Goal: Information Seeking & Learning: Find specific fact

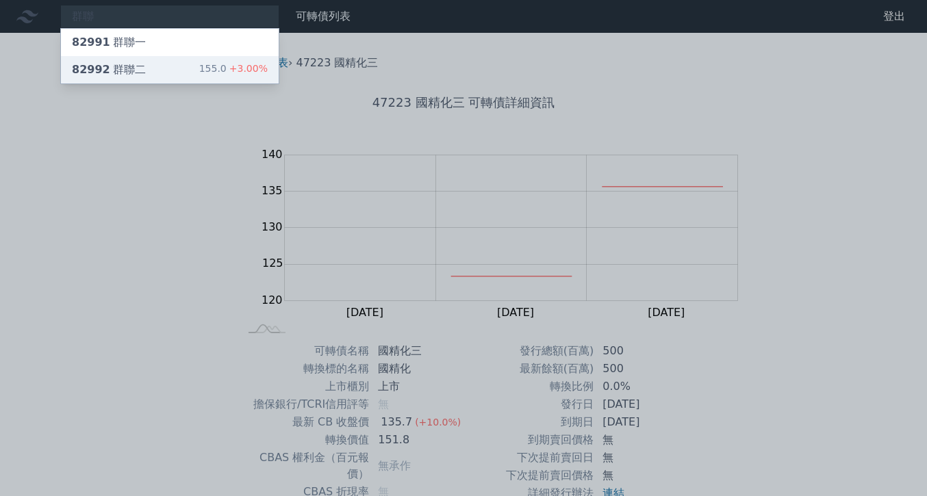
type input "群聯"
click at [72, 71] on div "82992 群聯二" at bounding box center [109, 70] width 74 height 16
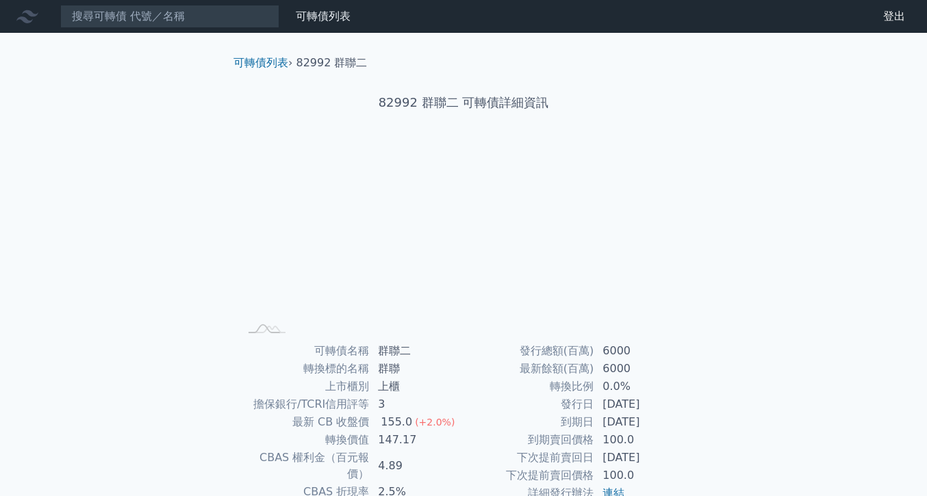
scroll to position [262, 0]
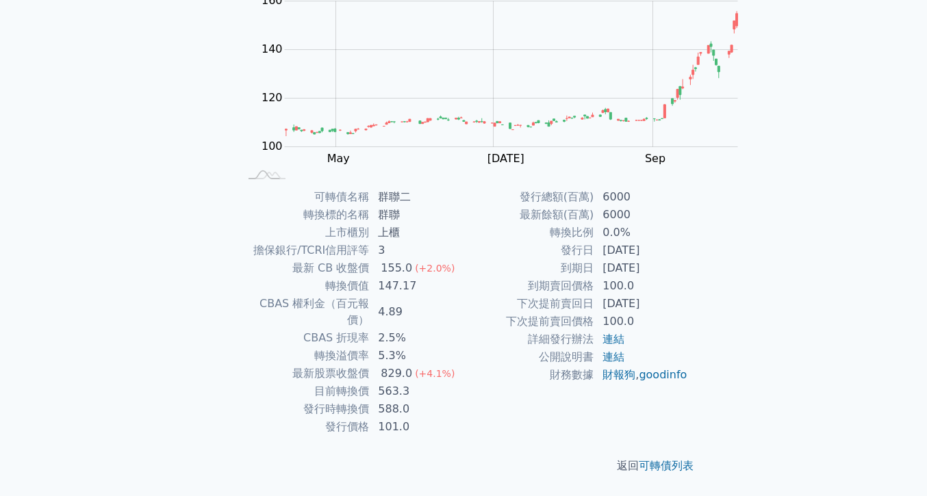
click at [463, 365] on td "829.0 (+4.1%)" at bounding box center [417, 374] width 94 height 18
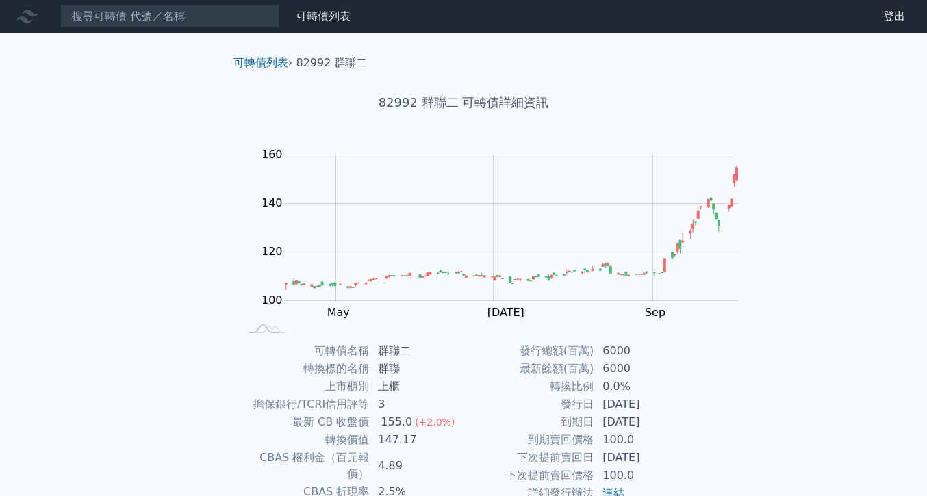
click at [155, 4] on nav "可轉債列表 財務數據 可轉債列表 財務數據 登出 登出" at bounding box center [463, 16] width 927 height 33
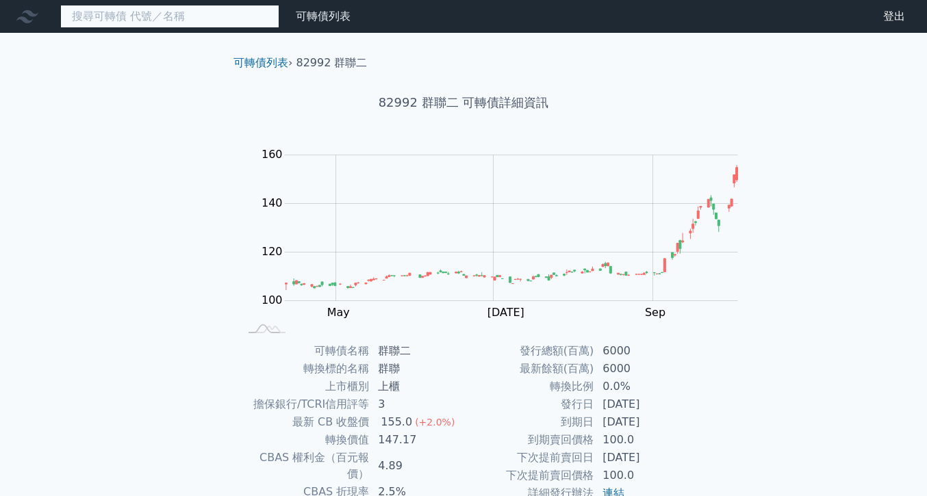
click at [154, 10] on input at bounding box center [169, 16] width 219 height 23
type input "c"
type input "華"
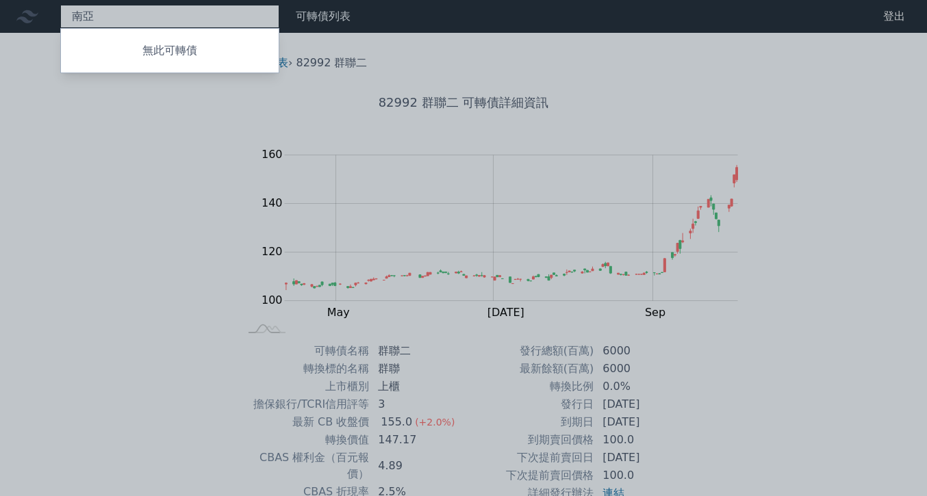
type input "南"
type input "商"
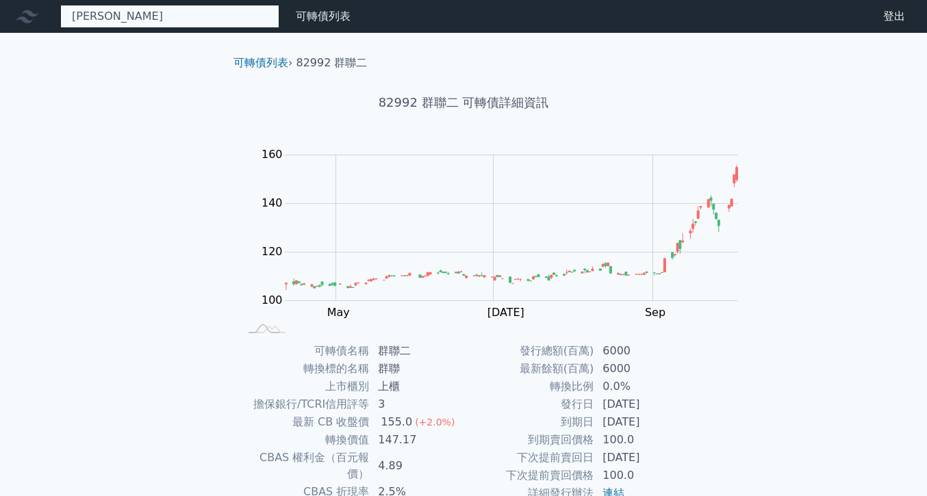
type input "威"
